Goal: Task Accomplishment & Management: Use online tool/utility

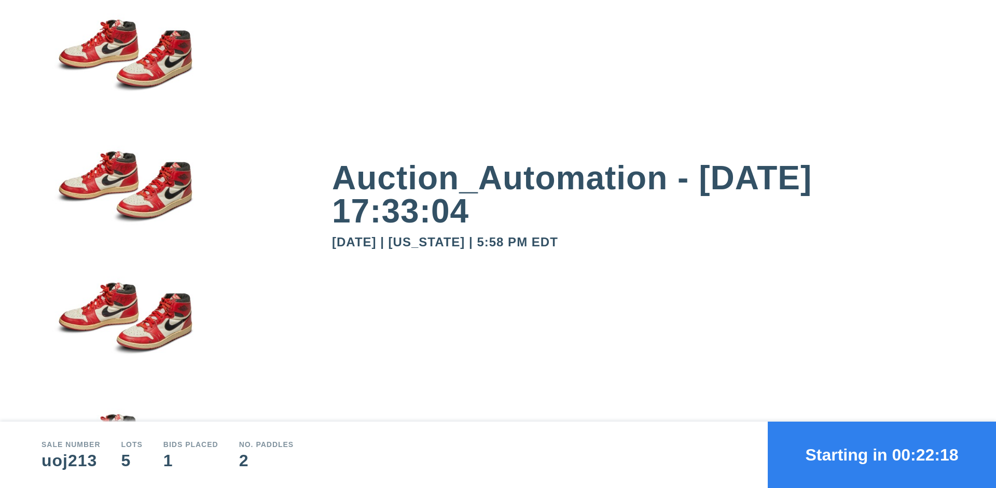
click at [882, 455] on button "Starting in 00:22:18" at bounding box center [882, 455] width 228 height 66
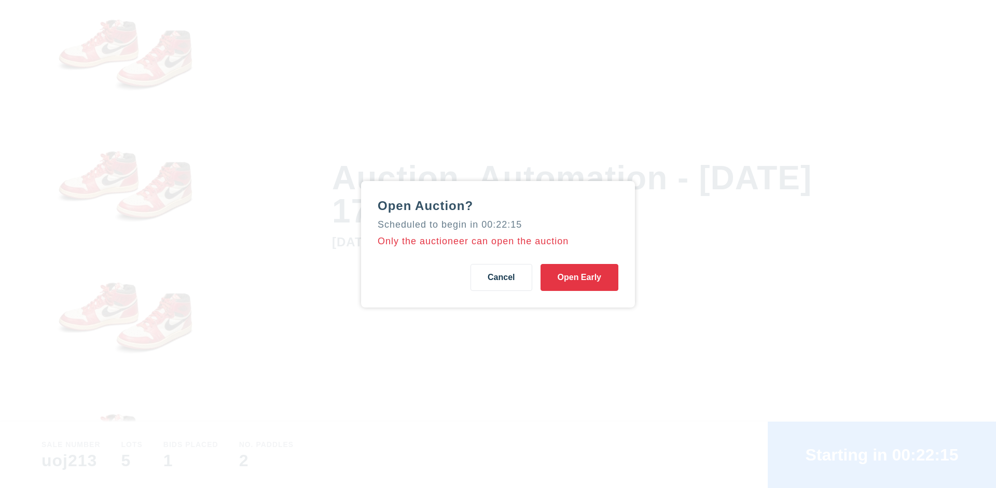
click at [579, 277] on button "Open Early" at bounding box center [579, 277] width 78 height 27
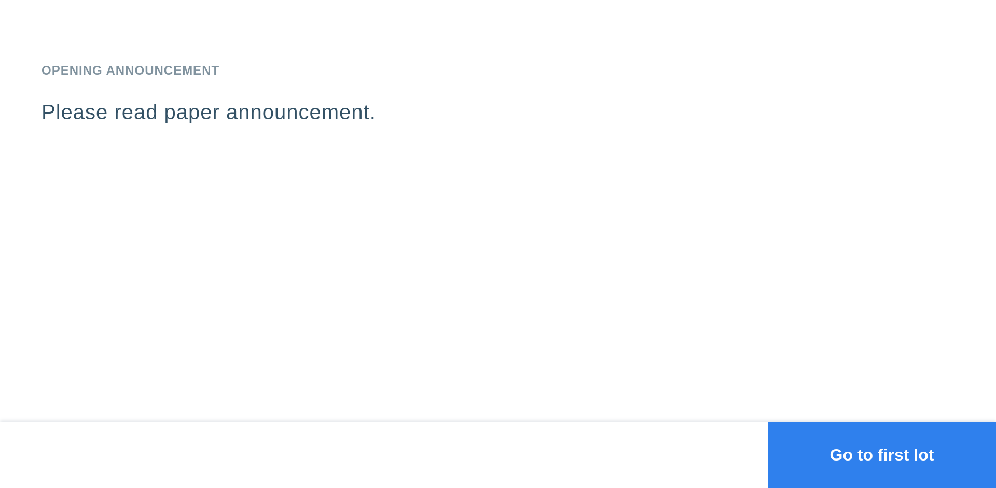
click at [882, 455] on button "Go to first lot" at bounding box center [882, 455] width 228 height 66
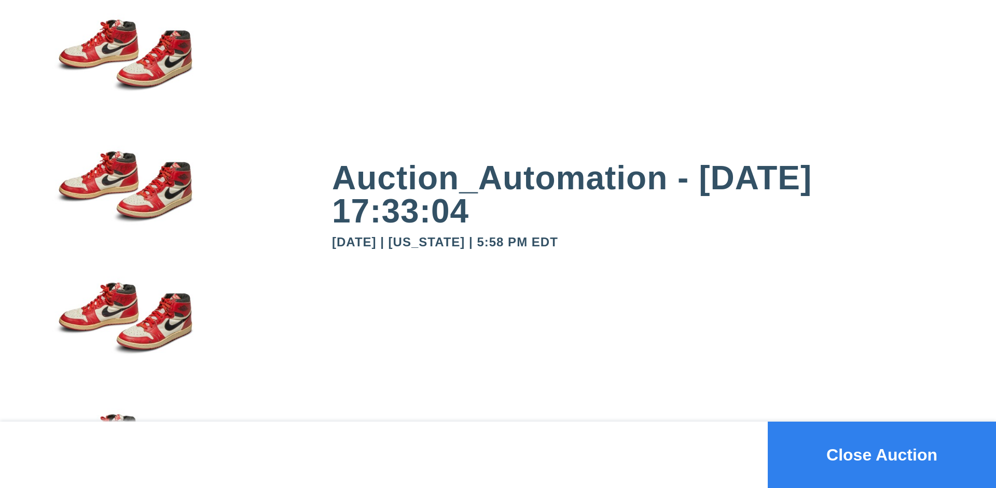
click at [882, 455] on button "Close Auction" at bounding box center [882, 455] width 228 height 66
